Goal: Information Seeking & Learning: Understand process/instructions

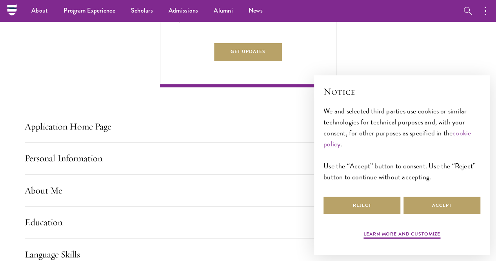
scroll to position [463, 0]
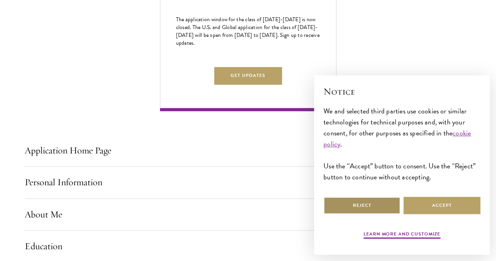
click at [356, 196] on button "Reject" at bounding box center [361, 205] width 77 height 18
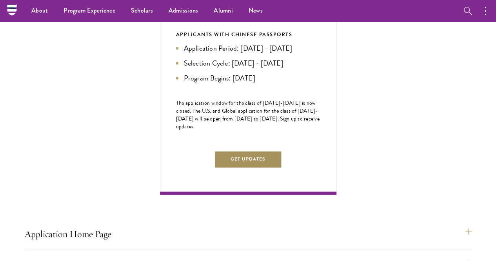
scroll to position [379, 0]
click at [319, 131] on span "The application window for the class of [DATE]-[DATE] is now closed. The U.S. a…" at bounding box center [247, 115] width 143 height 32
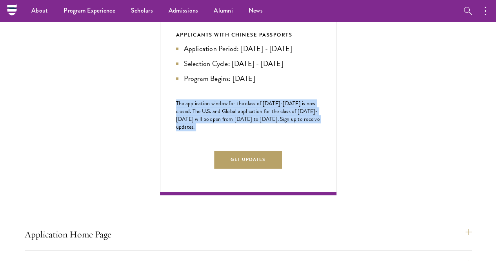
click at [319, 131] on span "The application window for the class of [DATE]-[DATE] is now closed. The U.S. a…" at bounding box center [247, 115] width 143 height 32
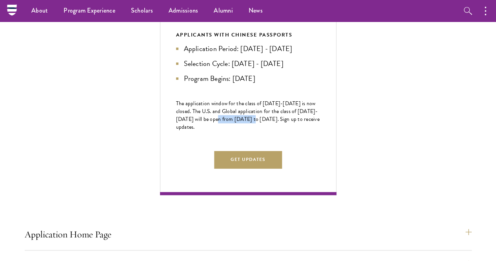
drag, startPoint x: 347, startPoint y: 199, endPoint x: 388, endPoint y: 201, distance: 40.4
click at [319, 131] on span "The application window for the class of [DATE]-[DATE] is now closed. The U.S. a…" at bounding box center [247, 115] width 143 height 32
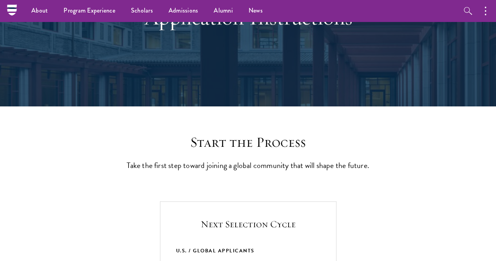
scroll to position [0, 0]
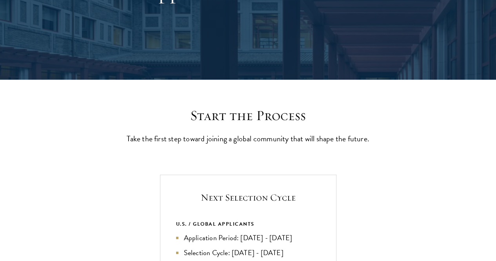
scroll to position [121, 0]
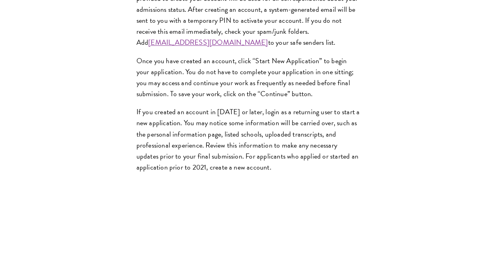
scroll to position [729, 0]
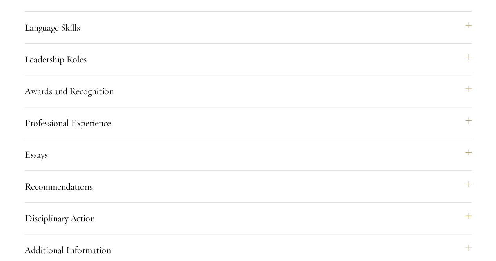
scroll to position [1743, 0]
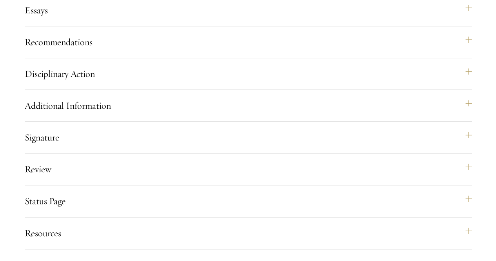
scroll to position [1860, 0]
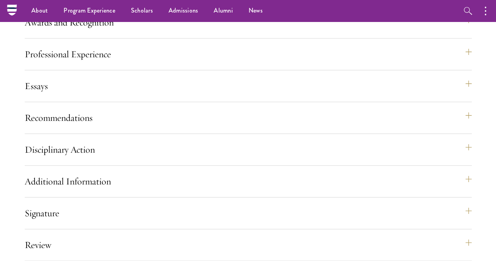
scroll to position [1775, 0]
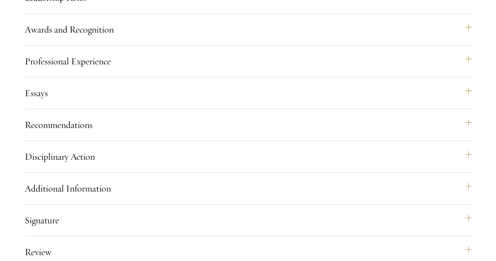
scroll to position [1822, 0]
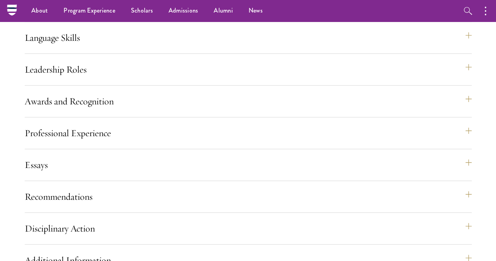
scroll to position [1695, 0]
